Goal: Find specific page/section: Find specific page/section

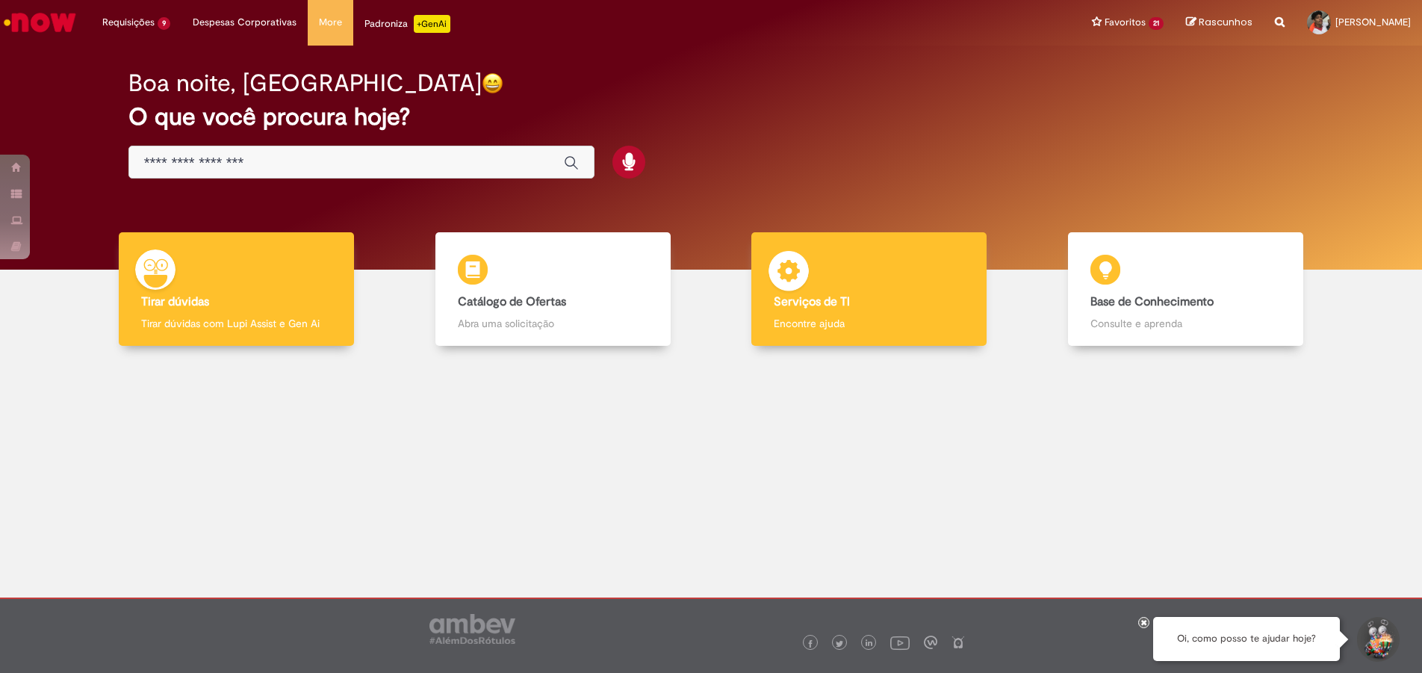
click at [887, 293] on div "Serviços de TI Serviços de TI Encontre ajuda" at bounding box center [868, 289] width 235 height 114
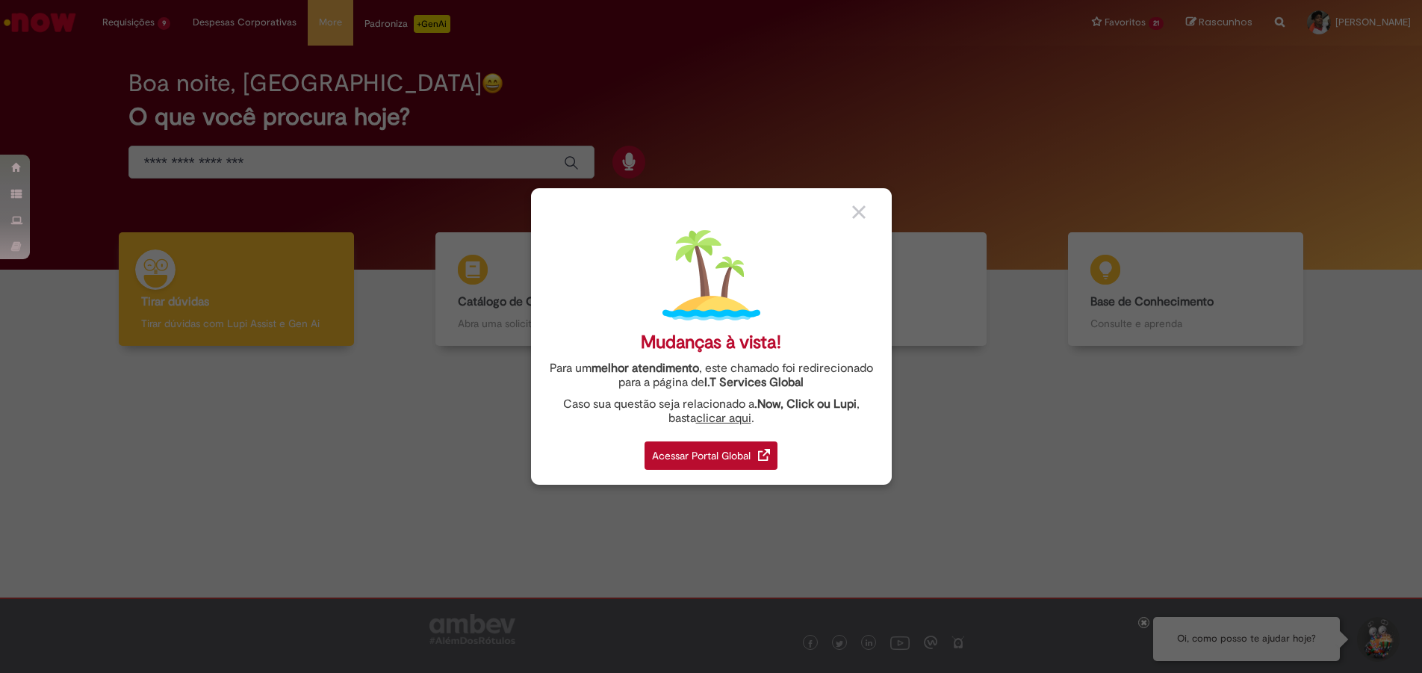
click at [693, 460] on div "Acessar Portal Global" at bounding box center [710, 455] width 133 height 28
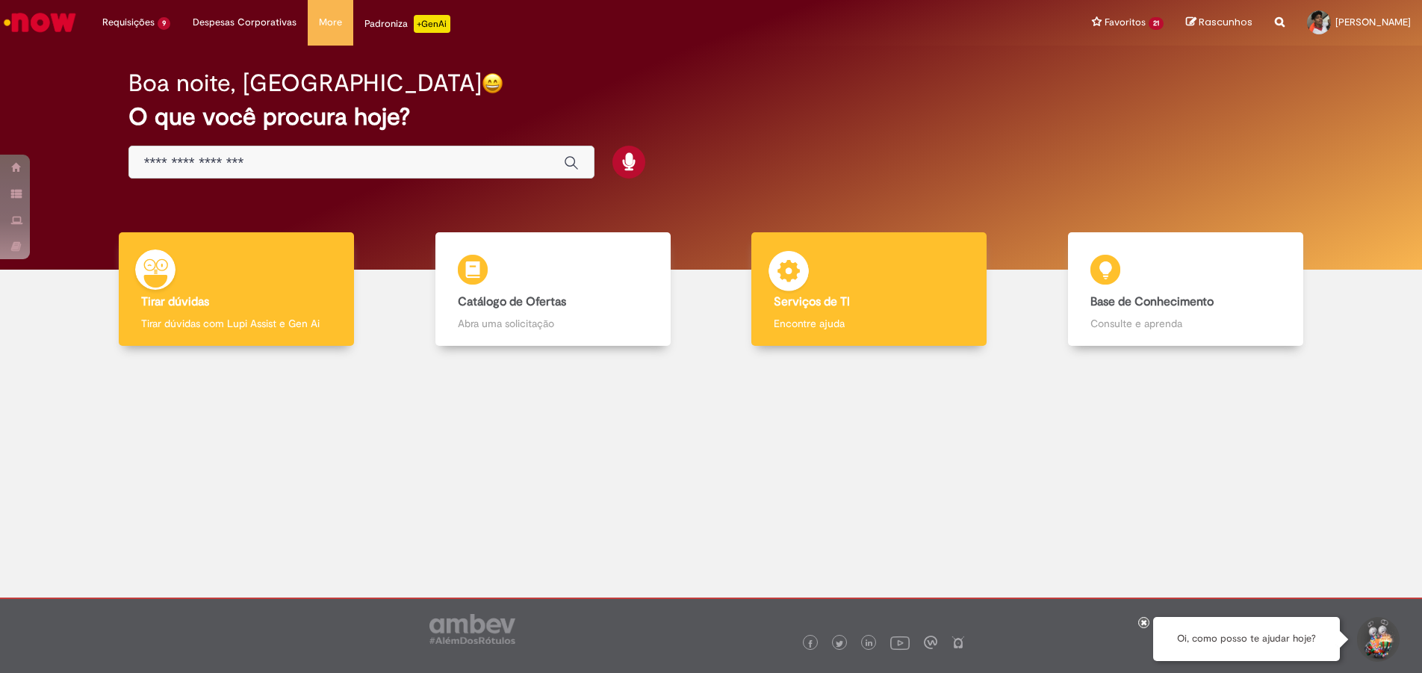
click at [879, 311] on div "Serviços de TI Serviços de TI Encontre ajuda" at bounding box center [868, 289] width 235 height 114
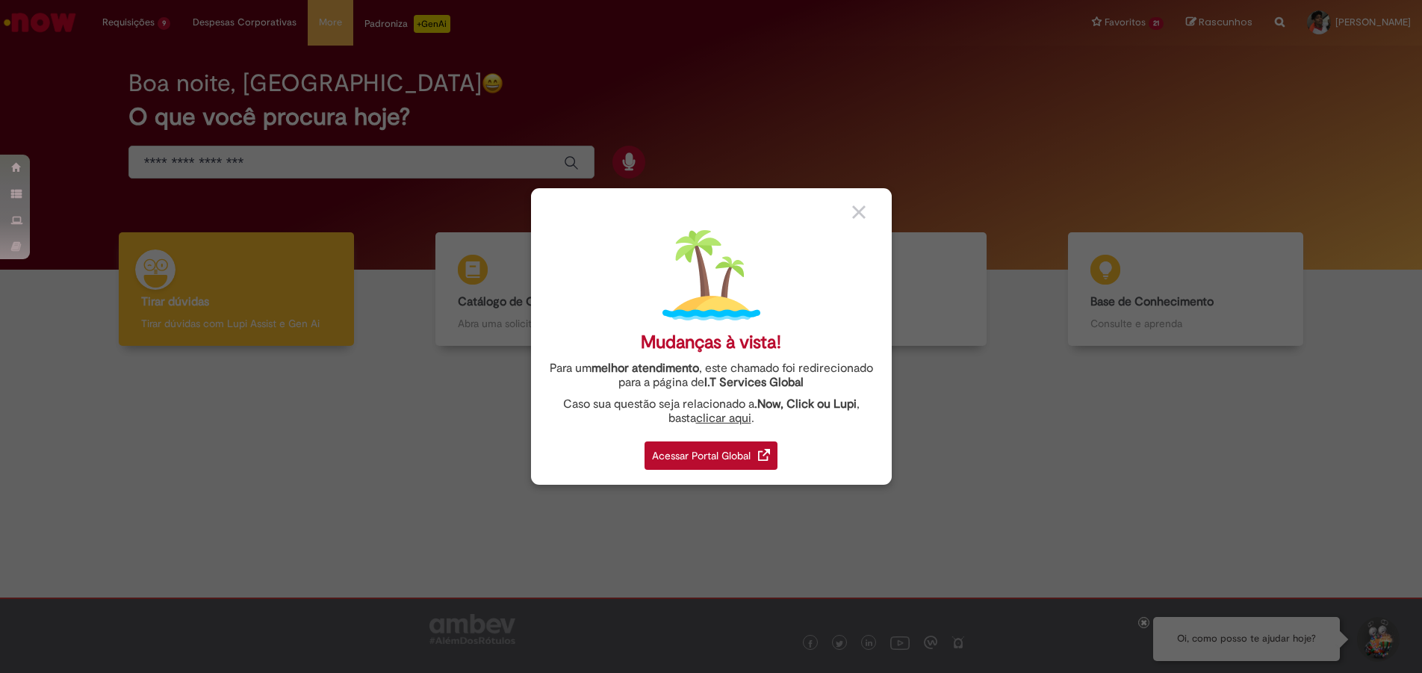
click at [737, 450] on div "Acessar Portal Global" at bounding box center [710, 455] width 133 height 28
